Goal: Communication & Community: Answer question/provide support

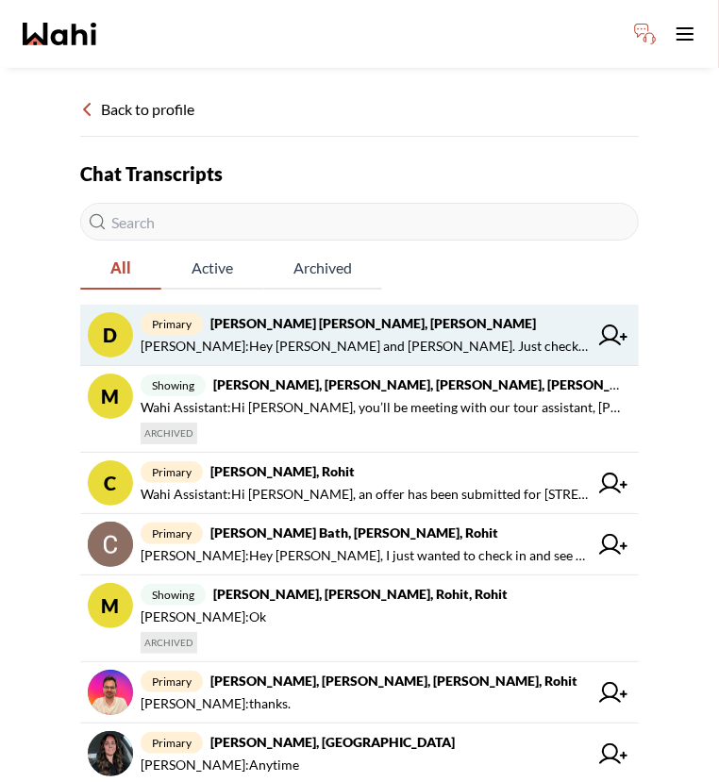
click at [475, 346] on span "Michelle Ryckman : Hey Dakota and Shelby. Just checking in, please let us know …" at bounding box center [364, 346] width 447 height 23
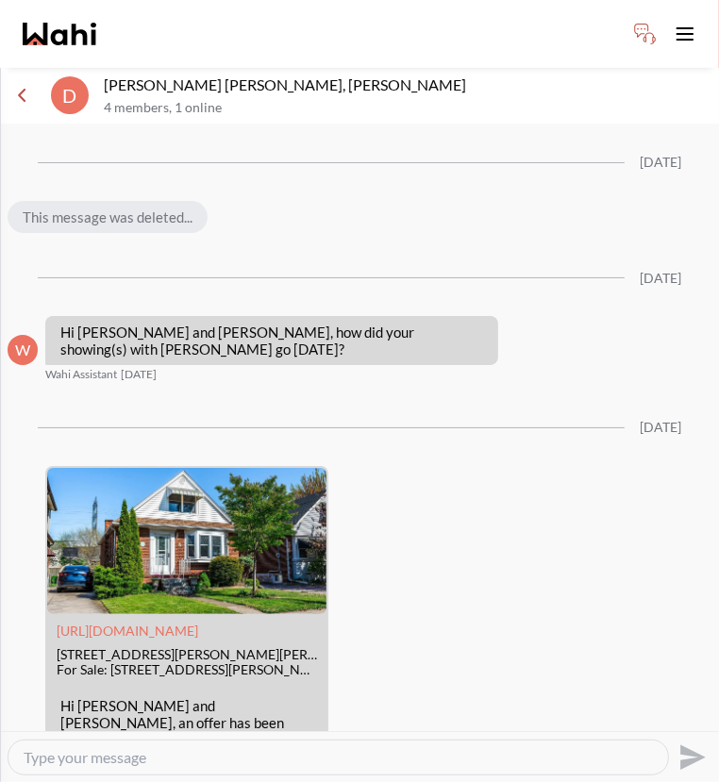
scroll to position [3647, 0]
